Goal: Navigation & Orientation: Find specific page/section

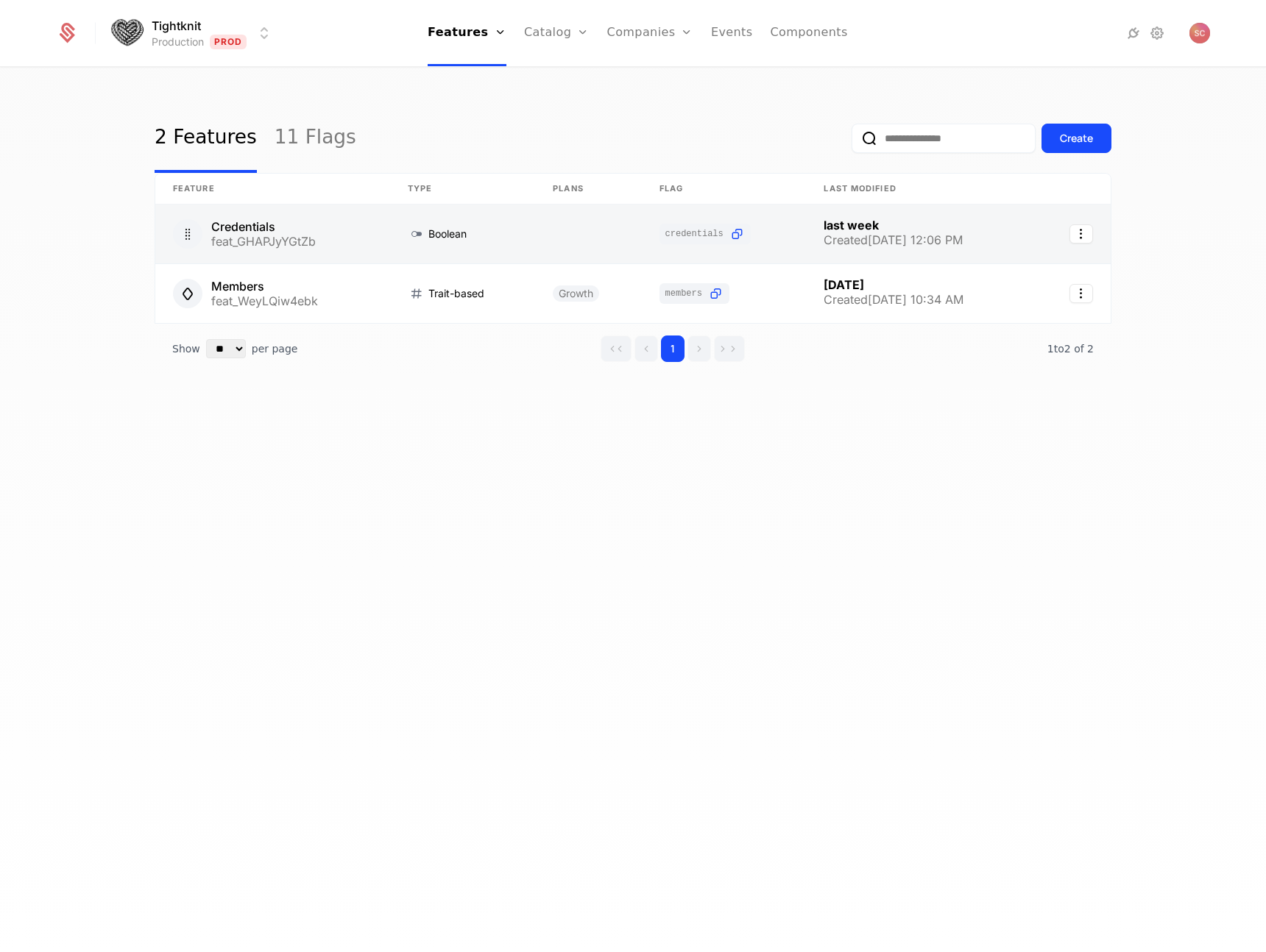
click at [309, 254] on link at bounding box center [273, 234] width 235 height 59
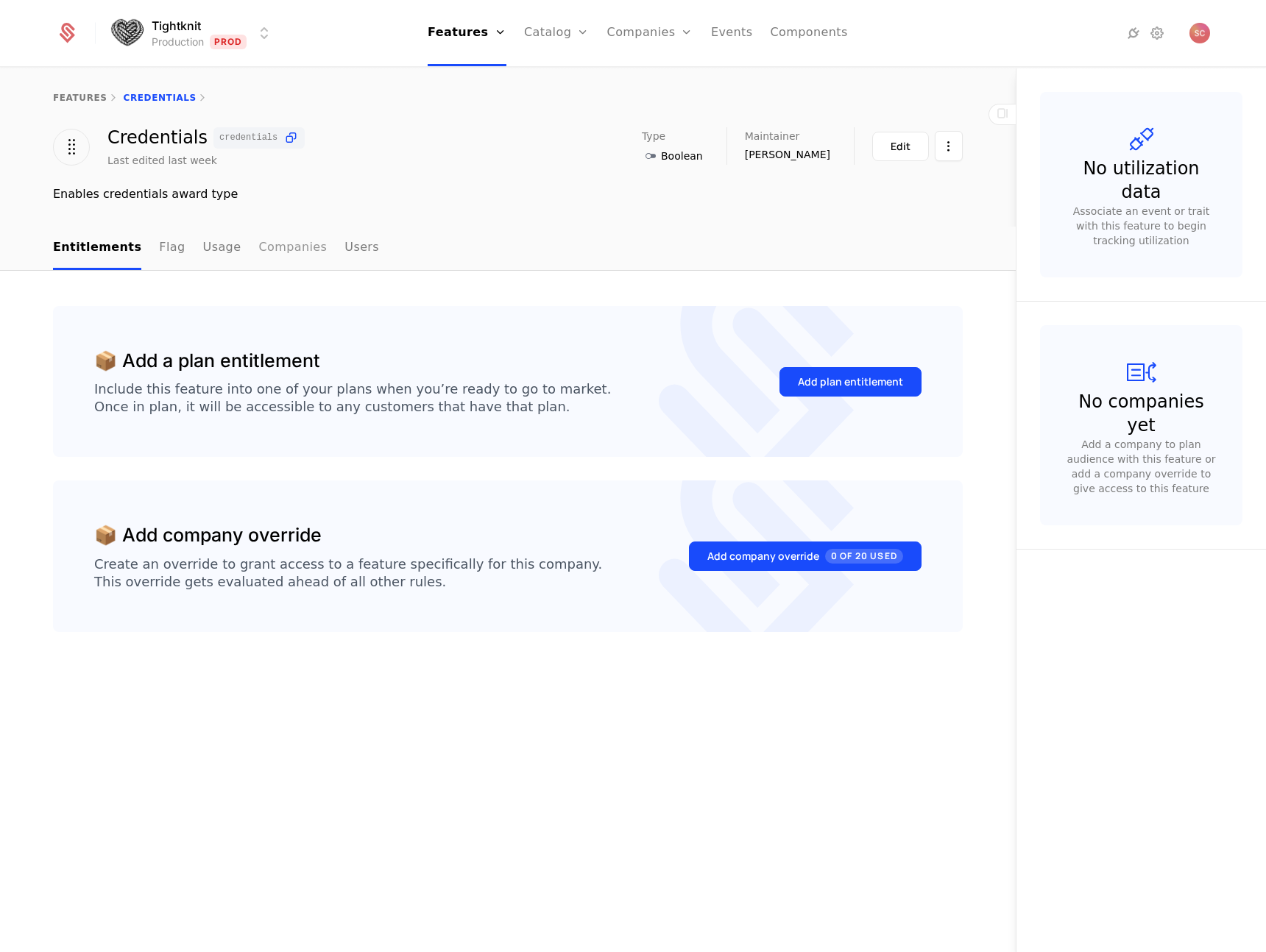
click at [274, 250] on link "Companies" at bounding box center [292, 248] width 68 height 44
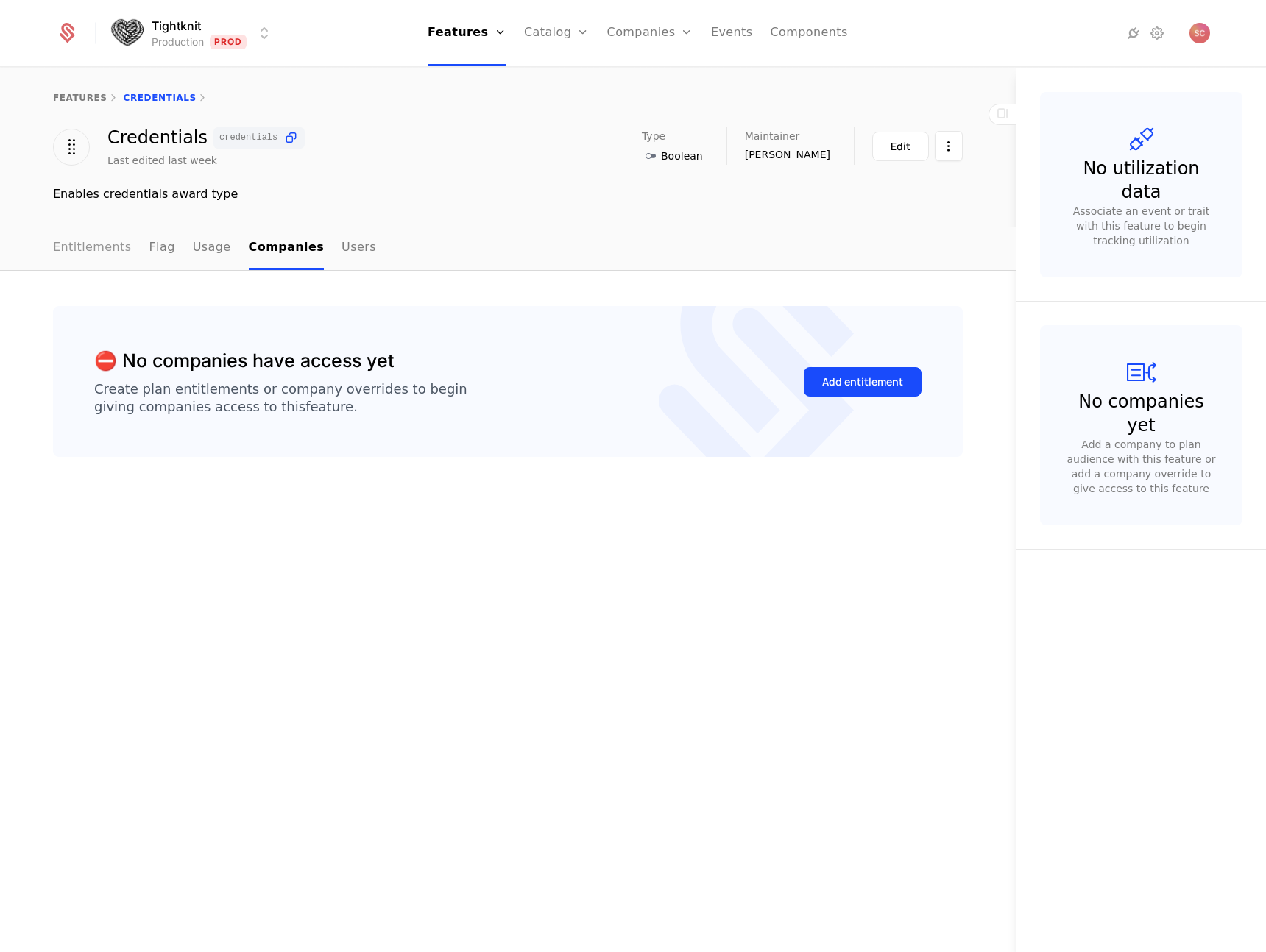
click at [73, 262] on link "Entitlements" at bounding box center [92, 248] width 79 height 44
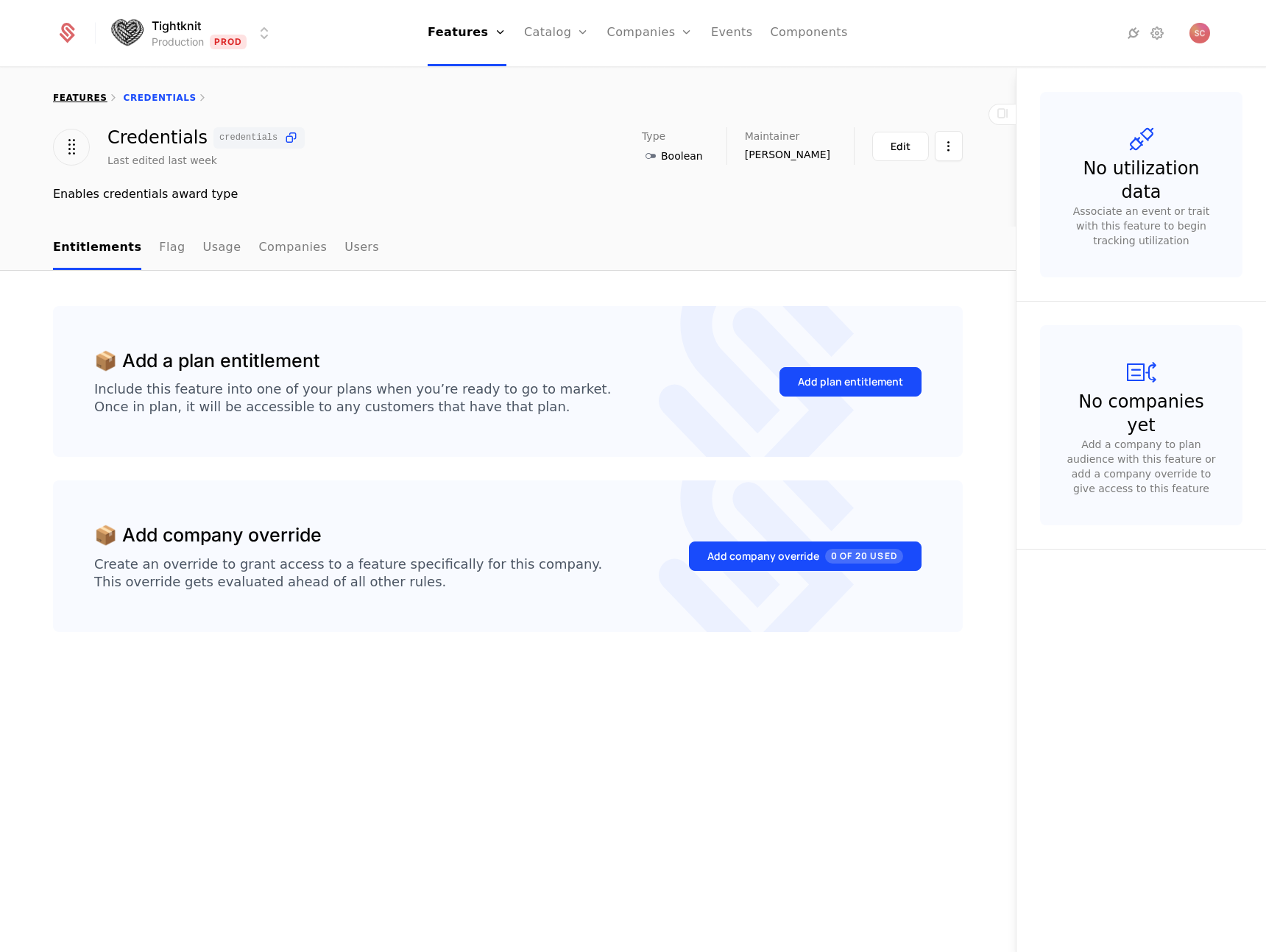
click at [75, 100] on link "features" at bounding box center [80, 98] width 54 height 10
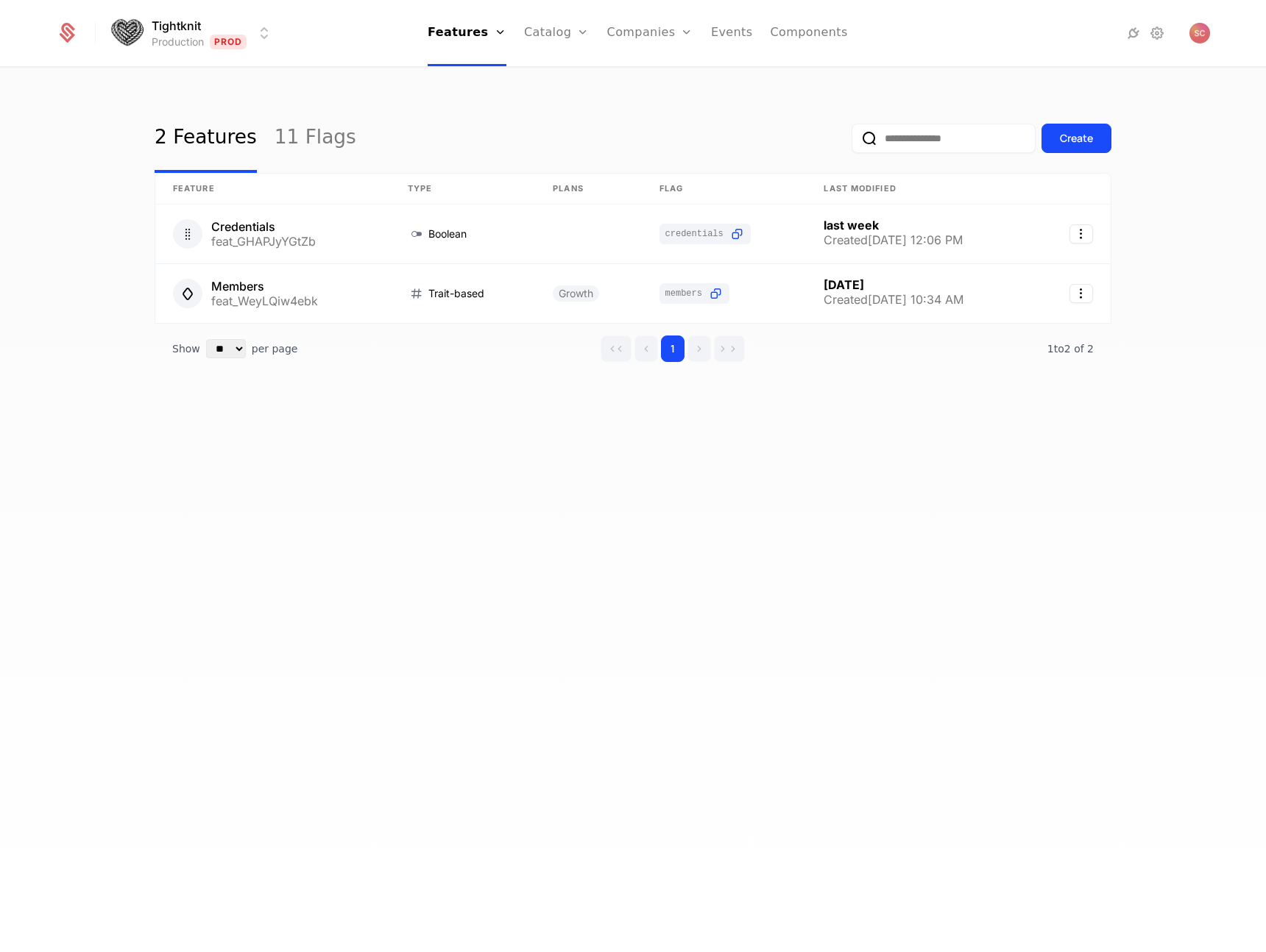
click at [482, 460] on div "2 Features 11 Flags Create Feature Type Plans Flag Last Modified Credentials [S…" at bounding box center [633, 514] width 1266 height 892
